Goal: Task Accomplishment & Management: Manage account settings

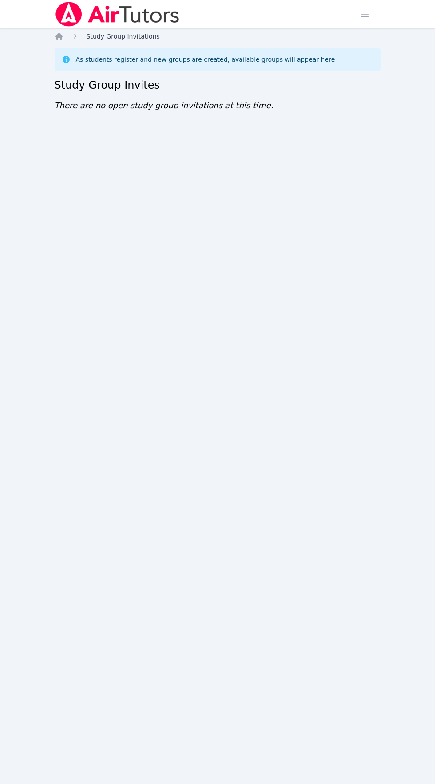
click at [106, 40] on link "Study Group Invitations" at bounding box center [123, 36] width 73 height 9
click at [120, 32] on link "Study Group Invitations" at bounding box center [123, 36] width 73 height 9
click at [59, 36] on icon "Breadcrumb" at bounding box center [58, 36] width 7 height 7
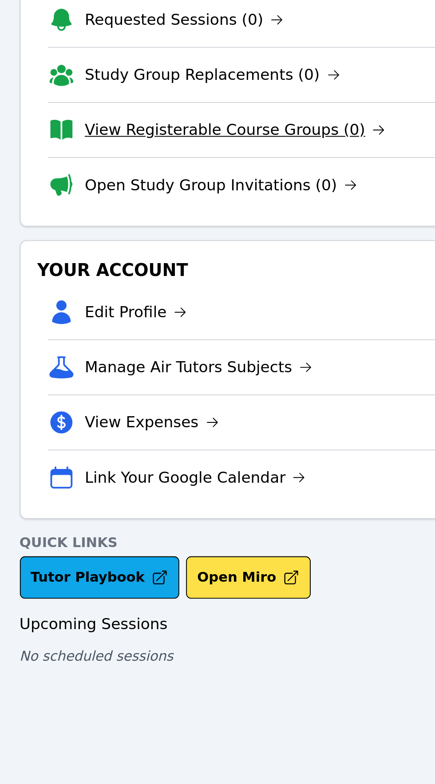
click at [111, 143] on link "View Registerable Course Groups (0)" at bounding box center [168, 143] width 158 height 12
